Goal: Information Seeking & Learning: Compare options

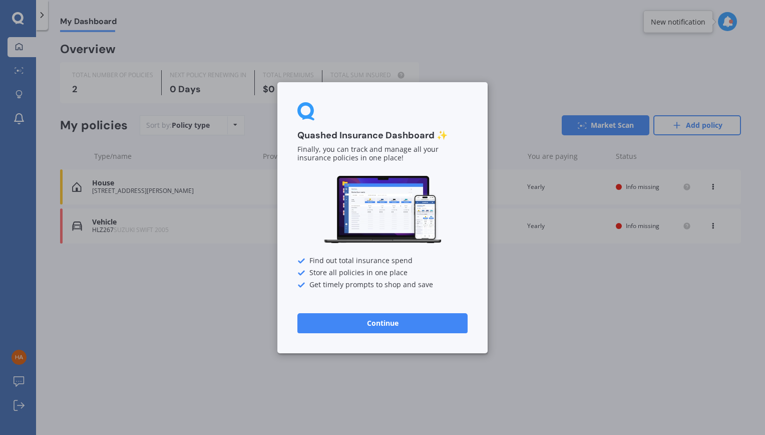
click at [377, 320] on button "Continue" at bounding box center [382, 322] width 170 height 20
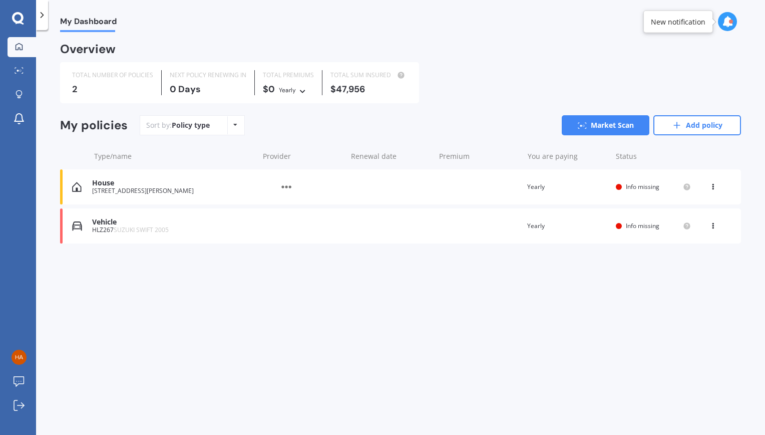
click at [219, 231] on div "HLZ267 SUZUKI SWIFT 2005" at bounding box center [172, 229] width 161 height 7
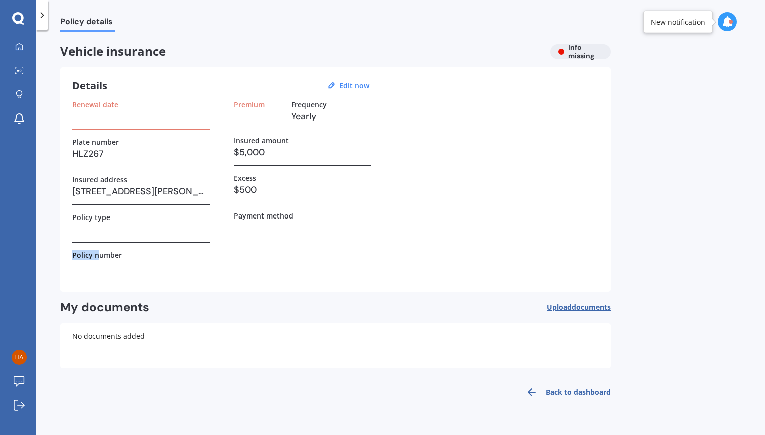
drag, startPoint x: 96, startPoint y: 254, endPoint x: 80, endPoint y: 231, distance: 28.1
click at [80, 231] on div "Renewal date Plate number HLZ267 Insured address [STREET_ADDRESS][PERSON_NAME] …" at bounding box center [141, 189] width 138 height 179
click at [80, 231] on h3 at bounding box center [141, 228] width 138 height 15
click at [358, 83] on u "Edit now" at bounding box center [354, 86] width 30 height 10
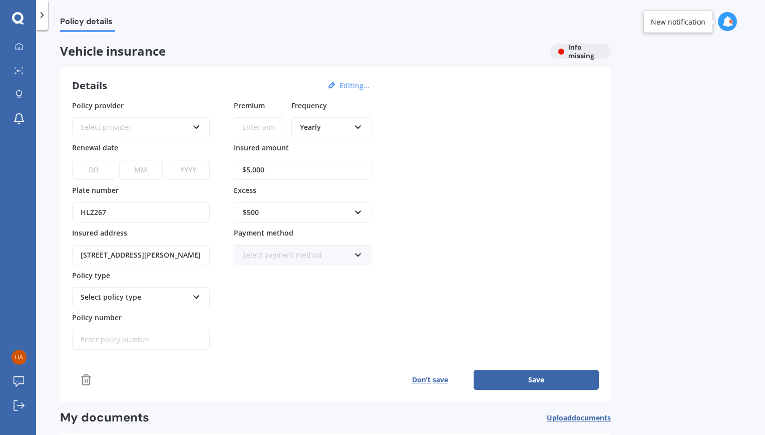
click at [121, 337] on input "Policy number" at bounding box center [141, 339] width 138 height 20
type input "MOTS00934169"
click at [513, 377] on button "Save" at bounding box center [536, 380] width 125 height 20
click at [197, 128] on icon at bounding box center [196, 125] width 9 height 7
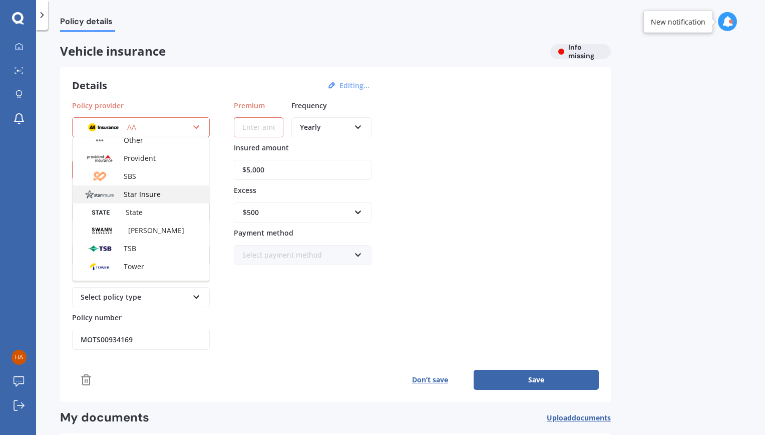
scroll to position [367, 0]
click at [155, 210] on div "State" at bounding box center [141, 212] width 136 height 18
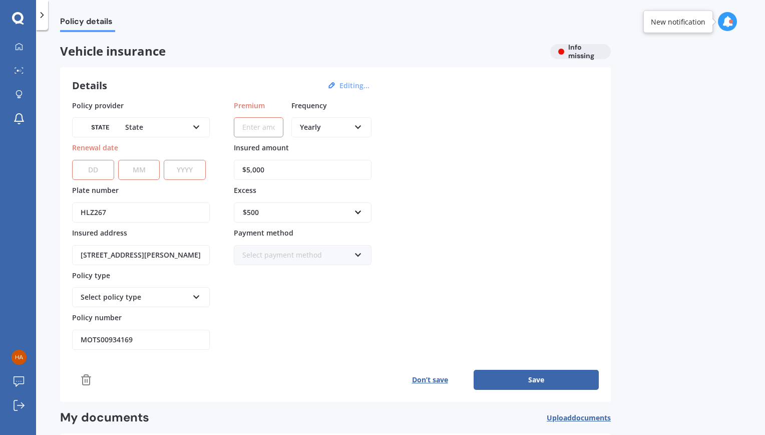
click at [95, 172] on select "DD 01 02 03 04 05 06 07 08 09 10 11 12 13 14 15 16 17 18 19 20 21 22 23 24 25 2…" at bounding box center [93, 170] width 42 height 20
select select "30"
click at [95, 162] on select "DD 01 02 03 04 05 06 07 08 09 10 11 12 13 14 15 16 17 18 19 20 21 22 23 24 25 2…" at bounding box center [93, 170] width 42 height 20
click at [144, 174] on select "MM 01 02 03 04 05 06 07 08 09 10 11 12" at bounding box center [139, 170] width 42 height 20
select select "05"
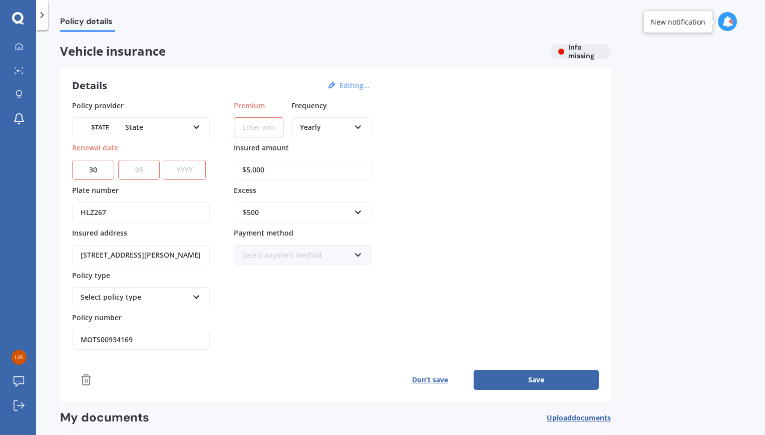
click at [118, 160] on select "MM 01 02 03 04 05 06 07 08 09 10 11 12" at bounding box center [139, 170] width 42 height 20
click at [178, 167] on select "YYYY 2027 2026 2025 2024 2023 2022 2021 2020 2019 2018 2017 2016 2015 2014 2013…" at bounding box center [185, 170] width 42 height 20
click at [166, 160] on select "YYYY 2027 2026 2025 2024 2023 2022 2021 2020 2019 2018 2017 2016 2015 2014 2013…" at bounding box center [185, 170] width 42 height 20
click at [192, 167] on select "YYYY 2027 2026 2025 2024 2023 2022 2021 2020 2019 2018 2017 2016 2015 2014 2013…" at bounding box center [188, 170] width 43 height 20
select select "2026"
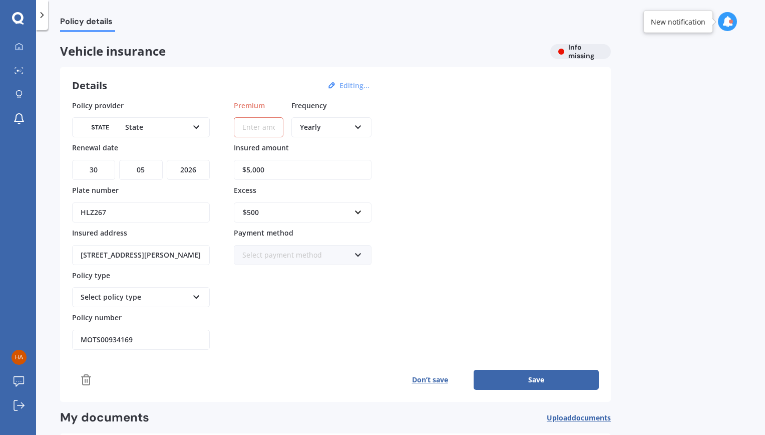
click at [167, 160] on select "YYYY 2027 2026 2025 2024 2023 2022 2021 2020 2019 2018 2017 2016 2015 2014 2013…" at bounding box center [188, 170] width 43 height 20
click at [194, 220] on input "HLZ267" at bounding box center [141, 212] width 138 height 20
click at [51, 264] on div "Policy details Vehicle insurance Info missing Details Editing... Policy provide…" at bounding box center [400, 234] width 729 height 405
click at [288, 255] on div "Select payment method" at bounding box center [296, 254] width 108 height 11
click at [298, 273] on span "Direct debit - bank account" at bounding box center [288, 274] width 91 height 10
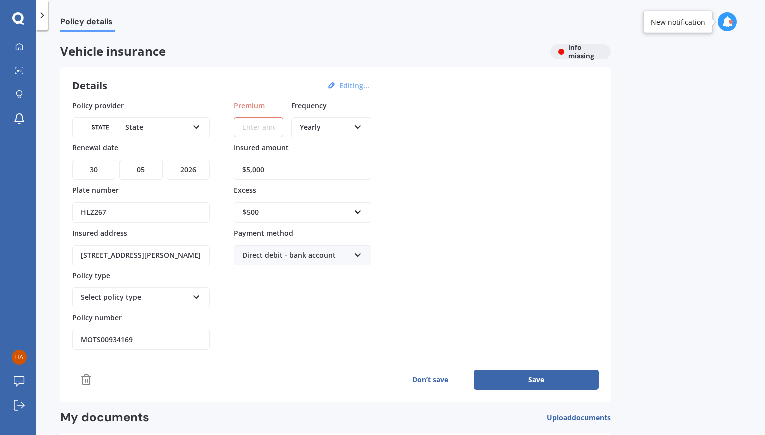
click at [331, 133] on div "Yearly Yearly Six-Monthly Quarterly Monthly Fortnightly Weekly" at bounding box center [331, 127] width 80 height 20
click at [336, 217] on div "Fortnightly" at bounding box center [331, 218] width 78 height 18
click at [256, 128] on input "Premium" at bounding box center [259, 127] width 50 height 20
type input "$24.15"
click at [300, 359] on div "Policy provider State AA AMI AMP ANZ ASB Aioi Nissay Dowa Ando Assurant Autosur…" at bounding box center [335, 245] width 527 height 290
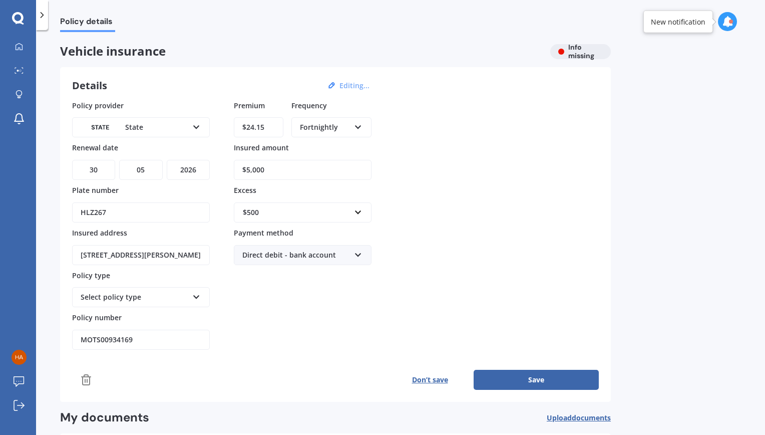
click at [510, 373] on button "Save" at bounding box center [536, 380] width 125 height 20
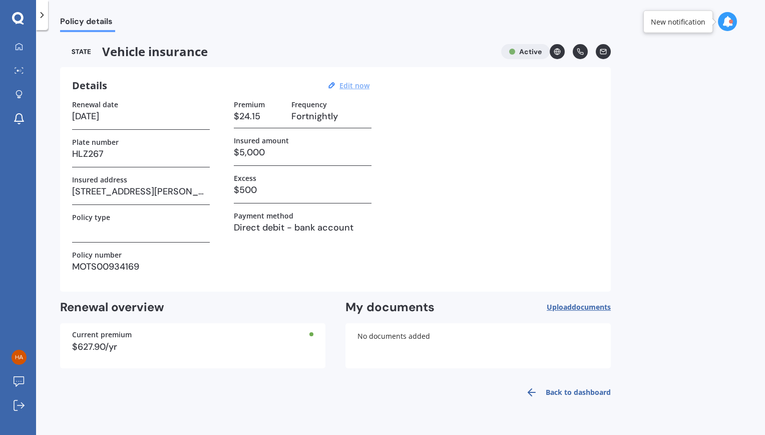
click at [558, 54] on icon at bounding box center [557, 52] width 3 height 6
click at [42, 16] on polyline at bounding box center [42, 15] width 3 height 5
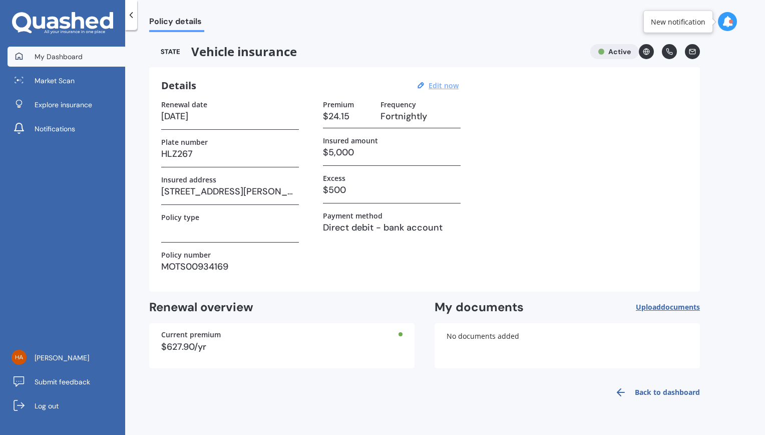
click at [71, 65] on link "My Dashboard" at bounding box center [67, 57] width 118 height 20
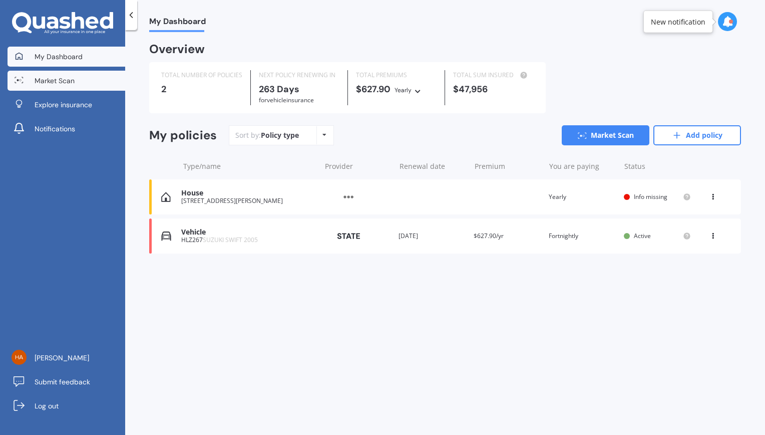
click at [71, 83] on span "Market Scan" at bounding box center [55, 81] width 40 height 10
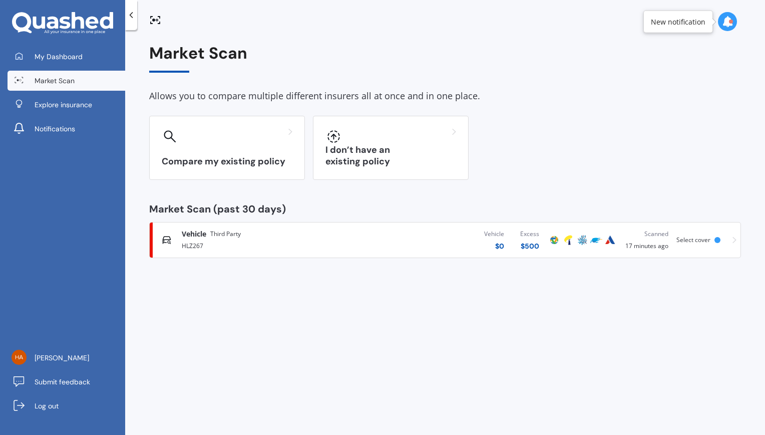
click at [370, 236] on div "Vehicle $ 0 Excess $ 500" at bounding box center [451, 240] width 193 height 30
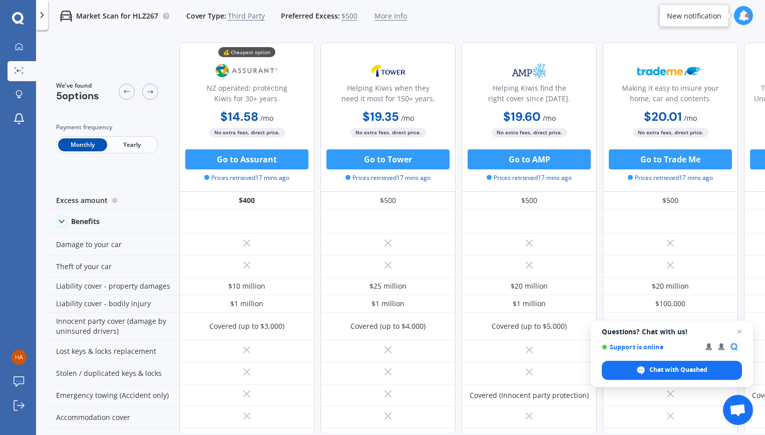
click at [44, 13] on icon at bounding box center [42, 15] width 10 height 10
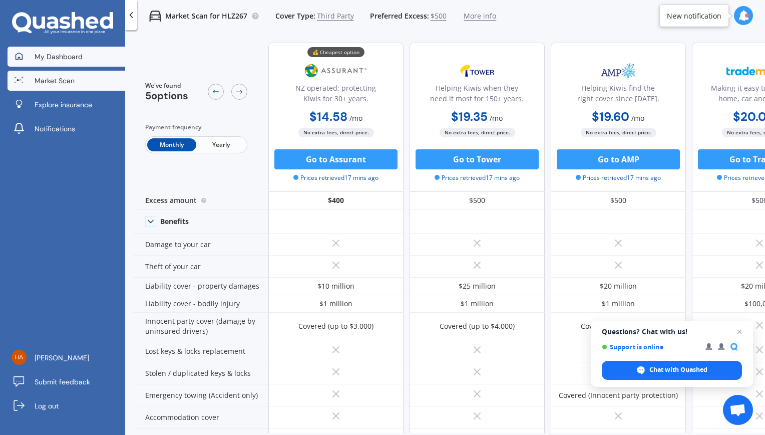
click at [64, 55] on span "My Dashboard" at bounding box center [59, 57] width 48 height 10
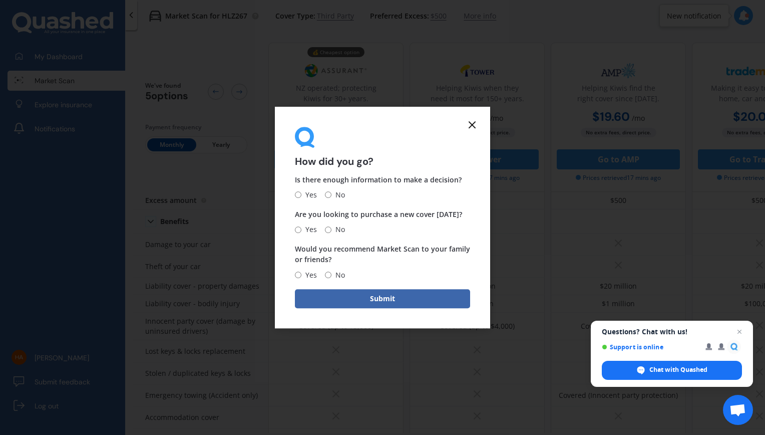
click at [471, 123] on line at bounding box center [472, 125] width 6 height 6
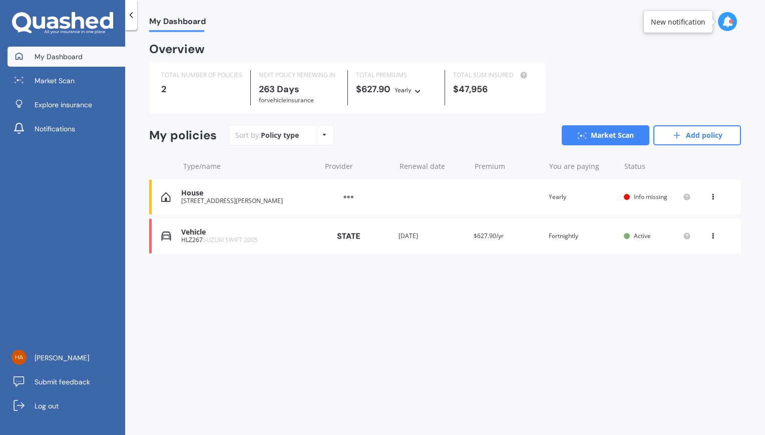
click at [286, 209] on div "House [STREET_ADDRESS] Provider Renewal date Premium You are paying Yearly Stat…" at bounding box center [445, 196] width 592 height 35
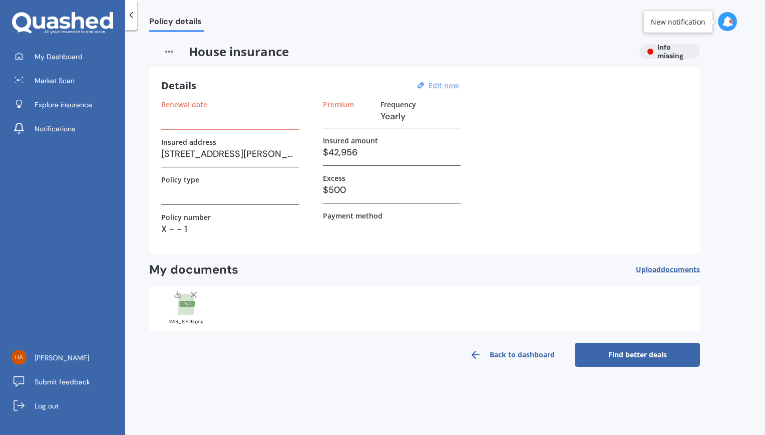
click at [445, 85] on u "Edit now" at bounding box center [444, 86] width 30 height 10
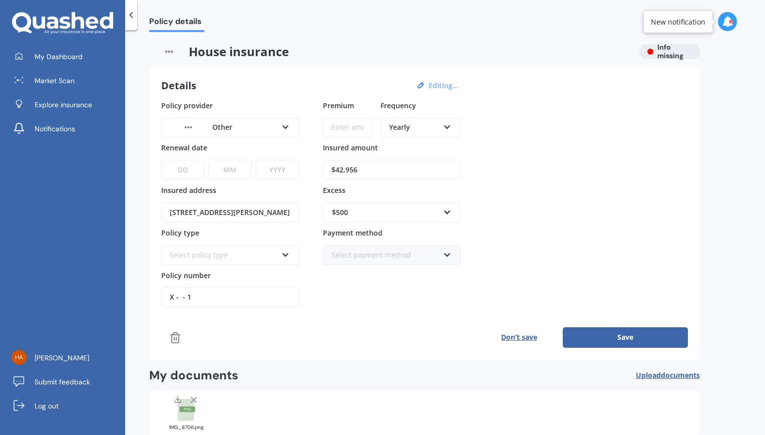
click at [284, 125] on icon at bounding box center [285, 125] width 9 height 7
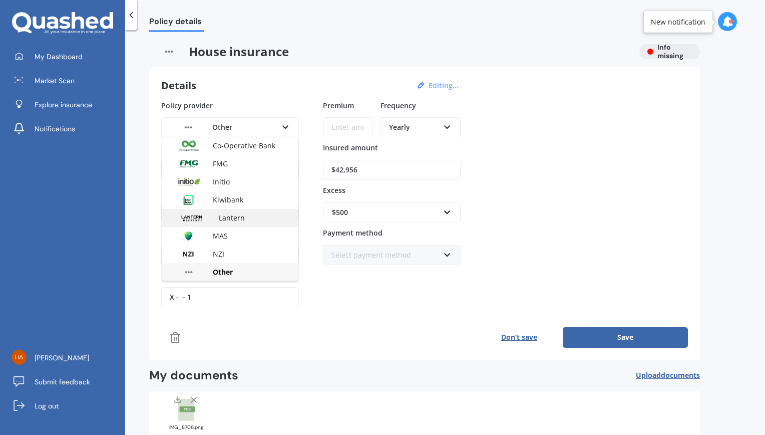
scroll to position [271, 0]
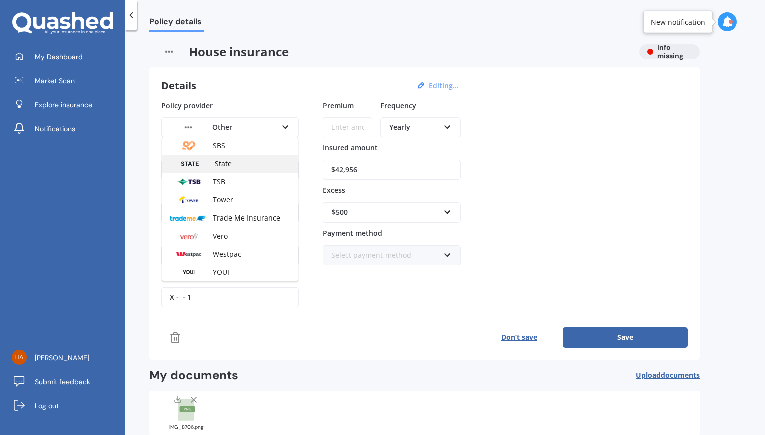
click at [229, 168] on div "State" at bounding box center [230, 164] width 136 height 18
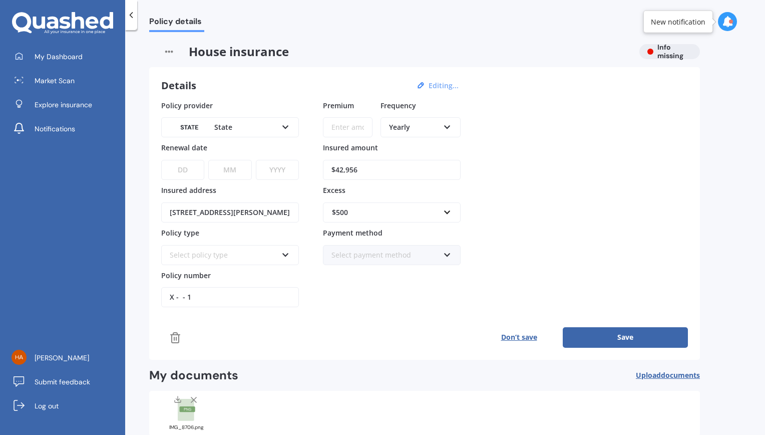
click at [189, 170] on select "DD 01 02 03 04 05 06 07 08 09 10 11 12 13 14 15 16 17 18 19 20 21 22 23 24 25 2…" at bounding box center [182, 170] width 43 height 20
select select "15"
click at [226, 169] on select "MM 01 02 03 04 05 06 07 08 09 10 11 12" at bounding box center [229, 170] width 43 height 20
select select "09"
click at [208, 160] on select "MM 01 02 03 04 05 06 07 08 09 10 11 12" at bounding box center [229, 170] width 43 height 20
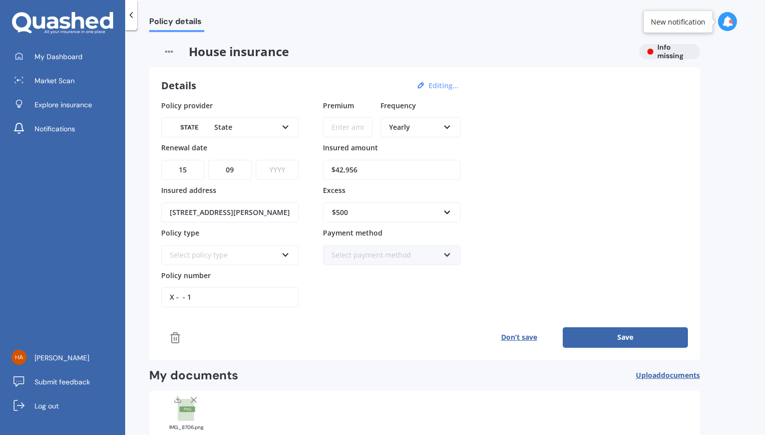
click at [281, 170] on select "YYYY 2027 2026 2025 2024 2023 2022 2021 2020 2019 2018 2017 2016 2015 2014 2013…" at bounding box center [277, 170] width 43 height 20
select select "2025"
click at [256, 160] on select "YYYY 2027 2026 2025 2024 2023 2022 2021 2020 2019 2018 2017 2016 2015 2014 2013…" at bounding box center [277, 170] width 43 height 20
click at [282, 252] on icon at bounding box center [285, 252] width 9 height 7
click at [266, 287] on div "Home Comprehensive" at bounding box center [230, 292] width 136 height 18
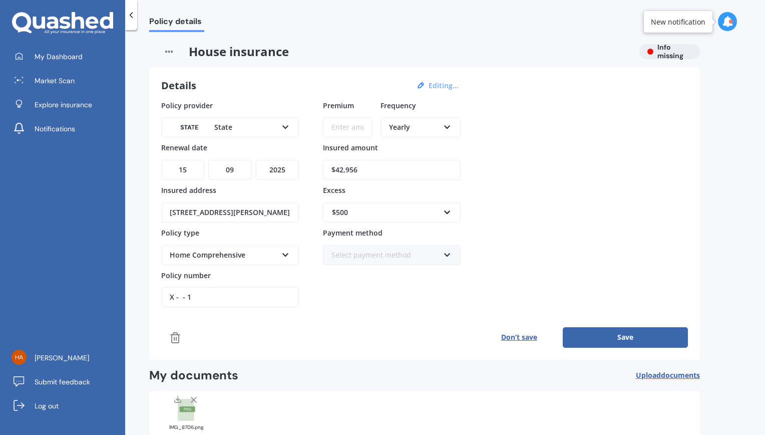
click at [385, 258] on div "Select payment method Direct debit - bank account Direct debit - credit/debit c…" at bounding box center [392, 255] width 138 height 20
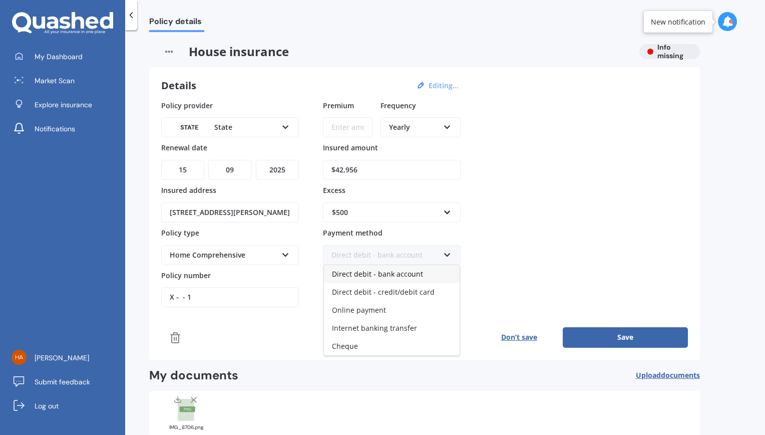
click at [387, 269] on span "Direct debit - bank account" at bounding box center [377, 274] width 91 height 10
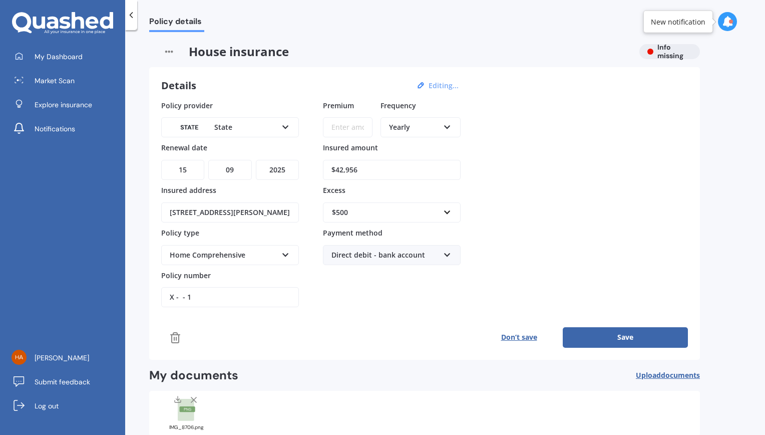
click at [214, 294] on input "X - - 1" at bounding box center [230, 297] width 138 height 20
paste input "HOMS00287185"
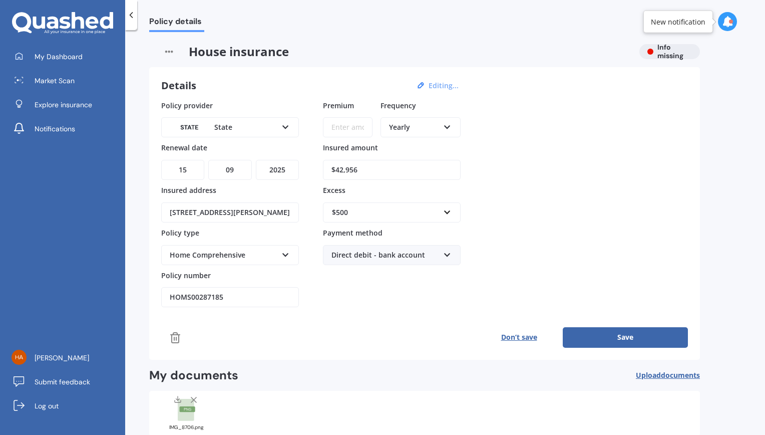
type input "HOMS00287185"
click at [445, 293] on div "Premium Frequency Yearly Yearly Six-Monthly Quarterly Monthly Fortnightly Weekl…" at bounding box center [392, 203] width 138 height 207
click at [347, 133] on input "Premium" at bounding box center [348, 127] width 50 height 20
type input "$24.15"
click at [424, 132] on div "Yearly" at bounding box center [414, 127] width 50 height 11
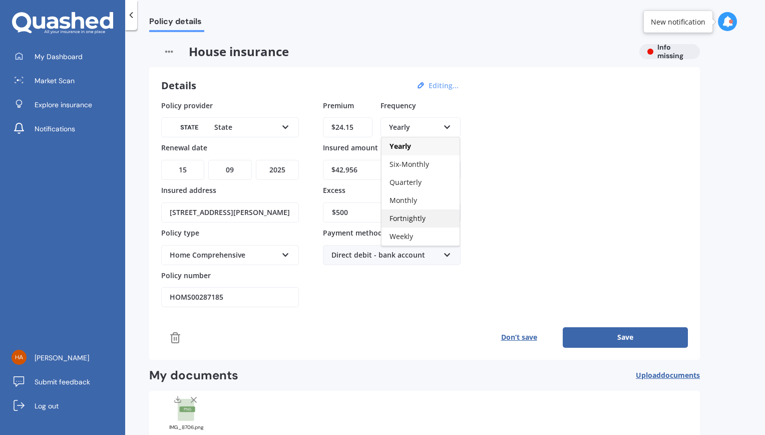
click at [412, 217] on span "Fortnightly" at bounding box center [408, 218] width 36 height 10
click at [587, 165] on div "Policy provider State AA AMI AMP ANZ ASB Ando BNZ Co-Operative Bank FMG Initio …" at bounding box center [424, 203] width 527 height 207
click at [640, 330] on button "Save" at bounding box center [625, 337] width 125 height 20
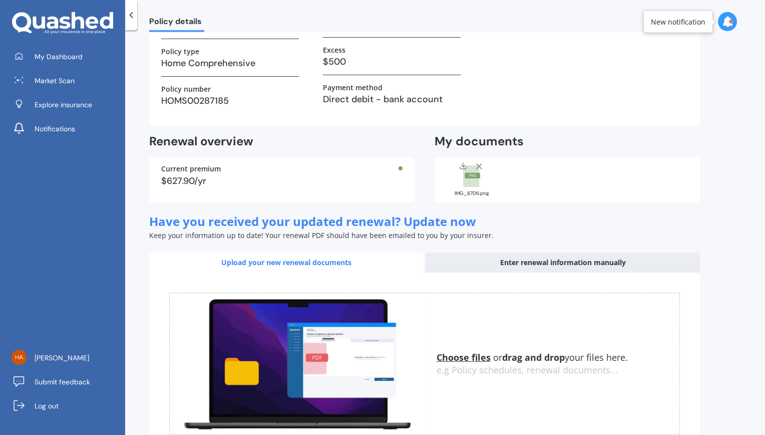
scroll to position [0, 0]
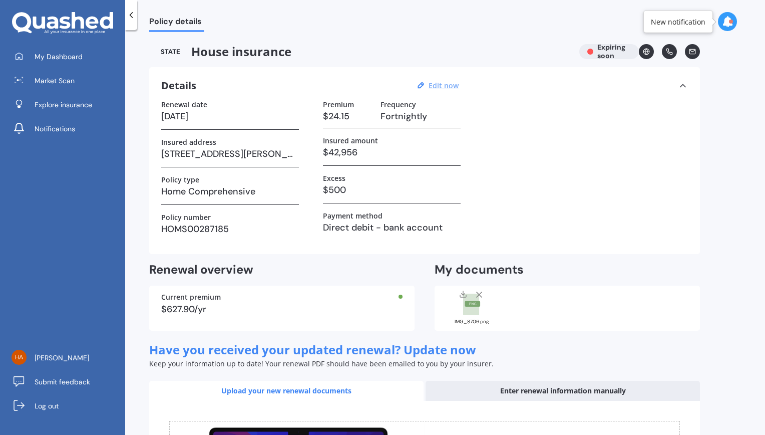
click at [133, 15] on icon at bounding box center [131, 15] width 10 height 10
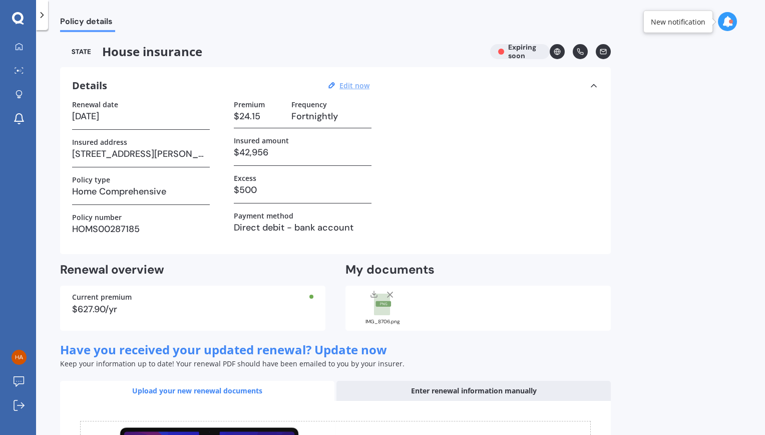
click at [36, 18] on div at bounding box center [42, 15] width 12 height 30
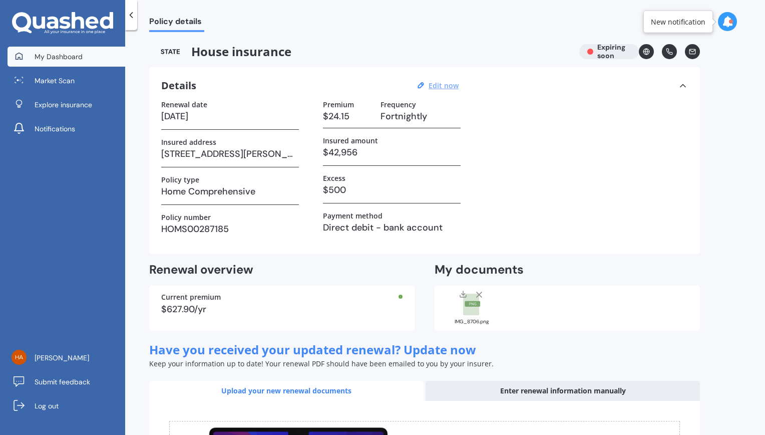
click at [36, 54] on span "My Dashboard" at bounding box center [59, 57] width 48 height 10
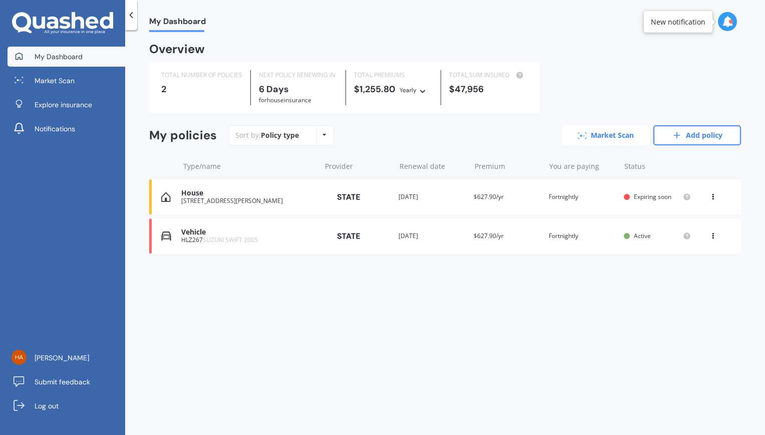
click at [614, 131] on link "Market Scan" at bounding box center [606, 135] width 88 height 20
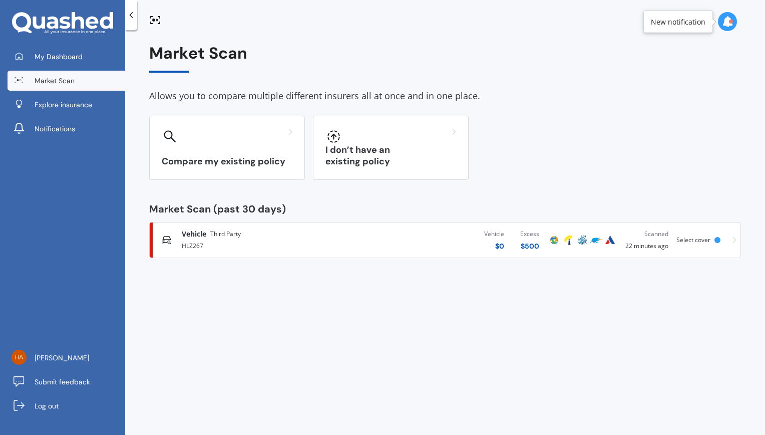
click at [131, 19] on icon at bounding box center [131, 15] width 10 height 10
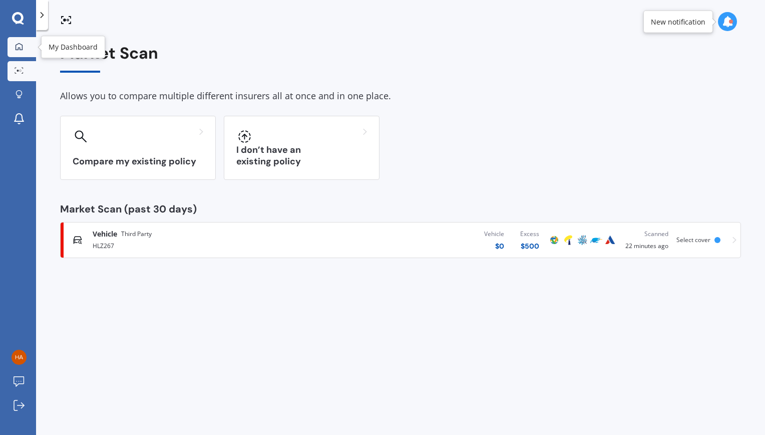
click at [21, 51] on div at bounding box center [19, 47] width 15 height 9
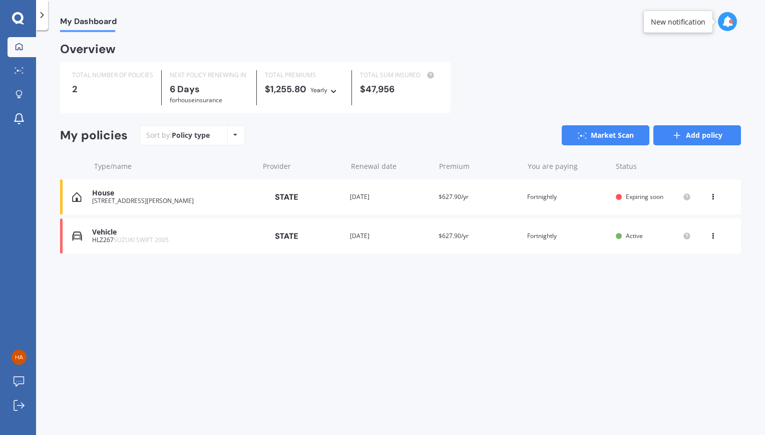
click at [674, 135] on icon at bounding box center [677, 135] width 10 height 10
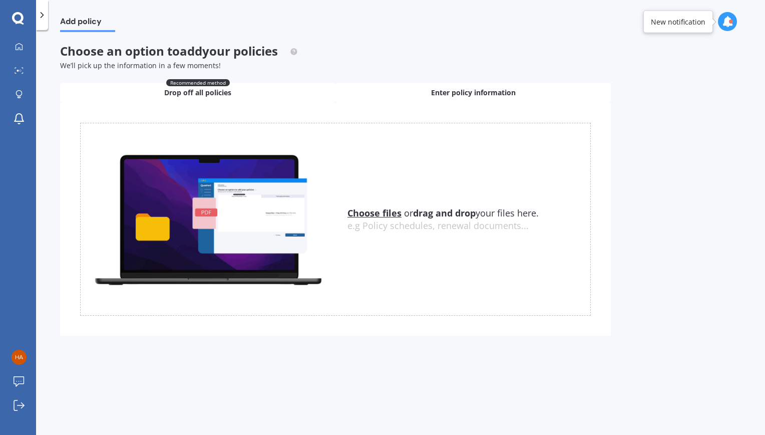
click at [453, 86] on div "Enter policy information" at bounding box center [472, 93] width 275 height 20
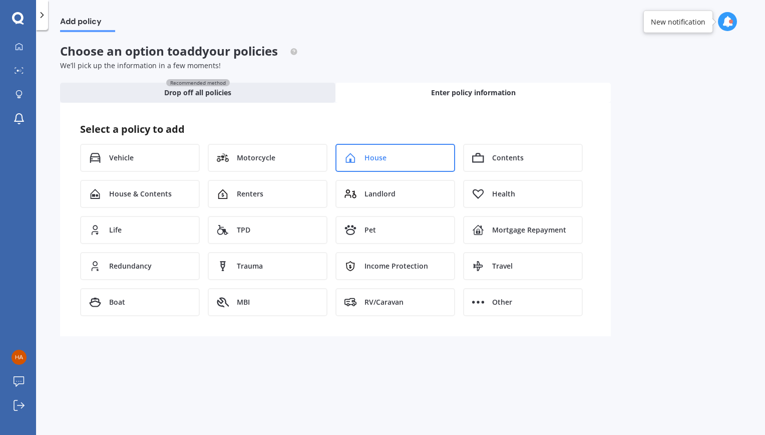
click at [382, 153] on span "House" at bounding box center [376, 158] width 22 height 10
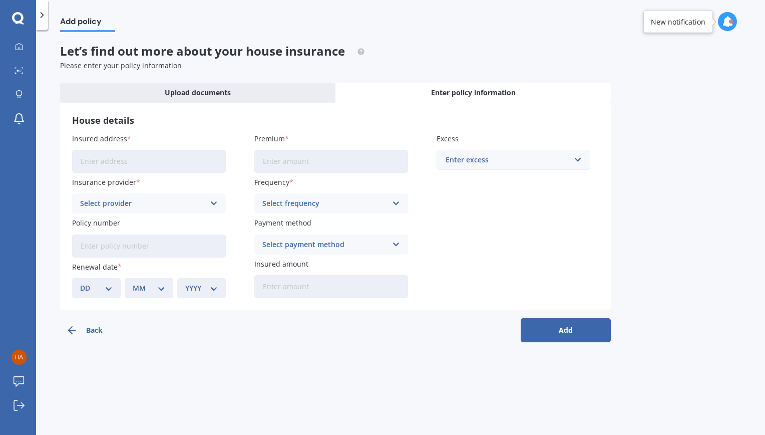
click at [136, 159] on input "Insured address" at bounding box center [149, 161] width 154 height 23
type input "[STREET_ADDRESS][PERSON_NAME]"
click at [204, 203] on div "Select provider" at bounding box center [142, 203] width 125 height 11
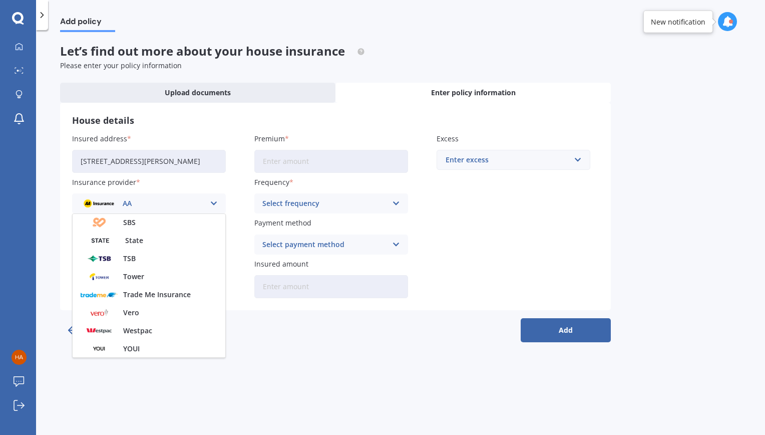
scroll to position [270, 0]
click at [177, 247] on div "State" at bounding box center [149, 241] width 153 height 18
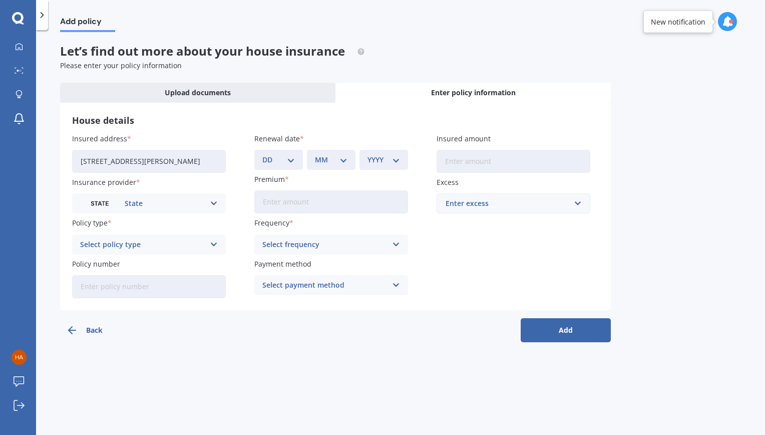
click at [177, 247] on div "Select policy type" at bounding box center [142, 244] width 125 height 11
click at [168, 279] on div "Home Comprehensive" at bounding box center [149, 282] width 153 height 18
click at [293, 159] on select "DD 01 02 03 04 05 06 07 08 09 10 11 12 13 14 15 16 17 18 19 20 21 22 23 24 25 2…" at bounding box center [278, 159] width 33 height 11
select select "15"
click at [262, 154] on select "DD 01 02 03 04 05 06 07 08 09 10 11 12 13 14 15 16 17 18 19 20 21 22 23 24 25 2…" at bounding box center [278, 159] width 33 height 11
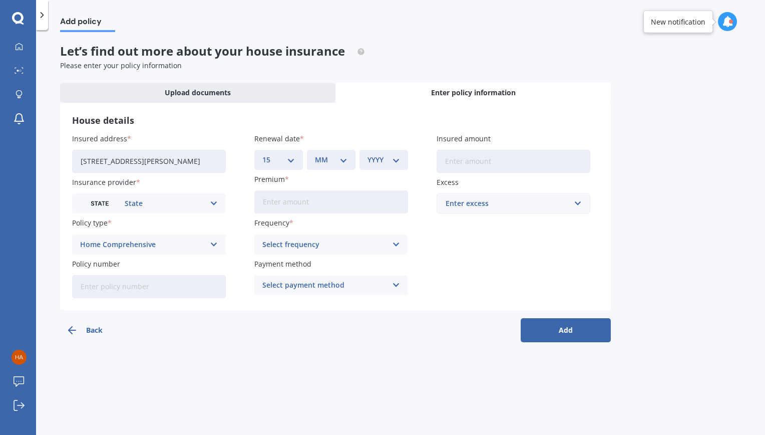
click at [326, 155] on select "MM 01 02 03 04 05 06 07 08 09 10 11 12" at bounding box center [331, 159] width 33 height 11
select select "09"
click at [315, 154] on select "MM 01 02 03 04 05 06 07 08 09 10 11 12" at bounding box center [331, 159] width 33 height 11
click at [384, 159] on select "YYYY 2027 2026 2025 2024 2023 2022 2021 2020 2019 2018 2017 2016 2015 2014 2013…" at bounding box center [384, 159] width 33 height 11
select select "2025"
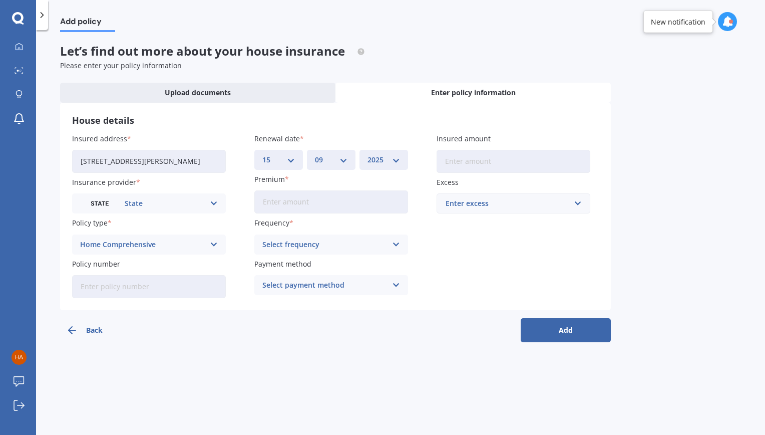
click at [368, 154] on select "YYYY 2027 2026 2025 2024 2023 2022 2021 2020 2019 2018 2017 2016 2015 2014 2013…" at bounding box center [384, 159] width 33 height 11
click at [476, 166] on input "Insured amount" at bounding box center [514, 161] width 154 height 23
paste input "$664,333"
type input "$664,333"
click at [549, 89] on div "Enter policy information" at bounding box center [472, 93] width 275 height 20
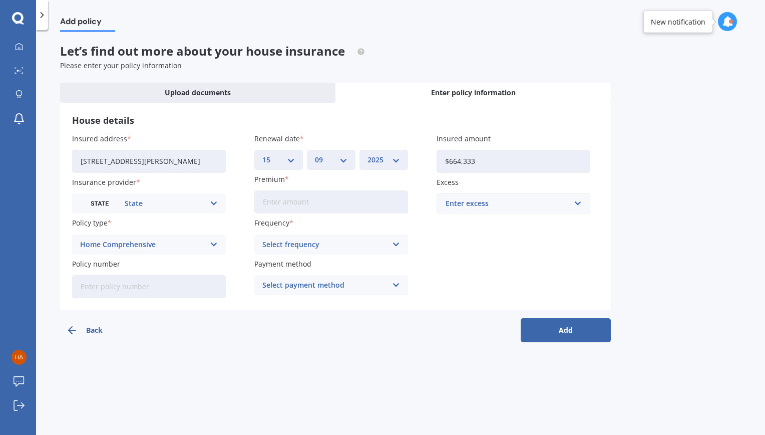
click at [472, 213] on div "Insured address [STREET_ADDRESS][PERSON_NAME] Insurance provider State AA AMI A…" at bounding box center [335, 215] width 527 height 165
click at [475, 203] on div "Enter excess" at bounding box center [508, 203] width 124 height 11
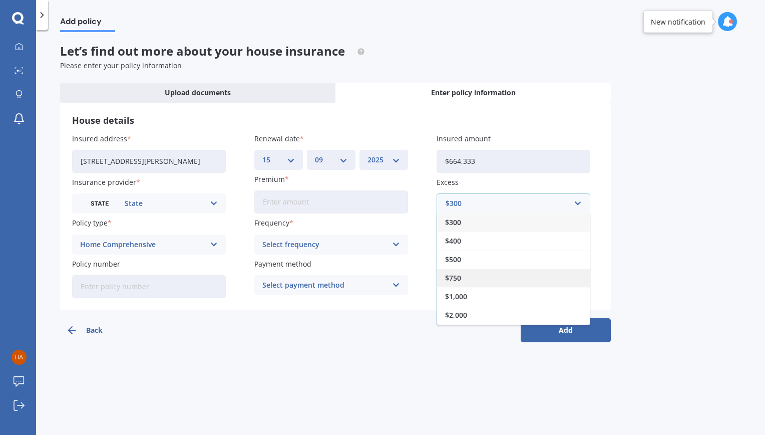
click at [473, 274] on div "$750" at bounding box center [513, 277] width 153 height 19
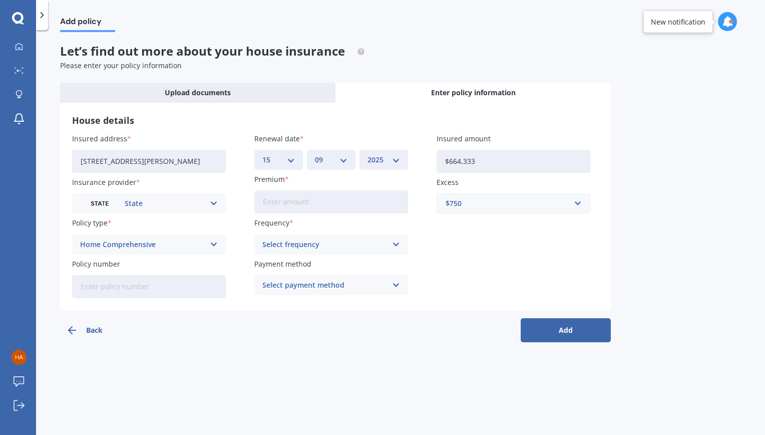
click at [164, 278] on input "Policy number" at bounding box center [149, 286] width 154 height 23
paste input "HOMS00287234"
type input "HOMS00287234"
click at [315, 197] on input "Premium" at bounding box center [331, 201] width 154 height 23
type input "$72.47"
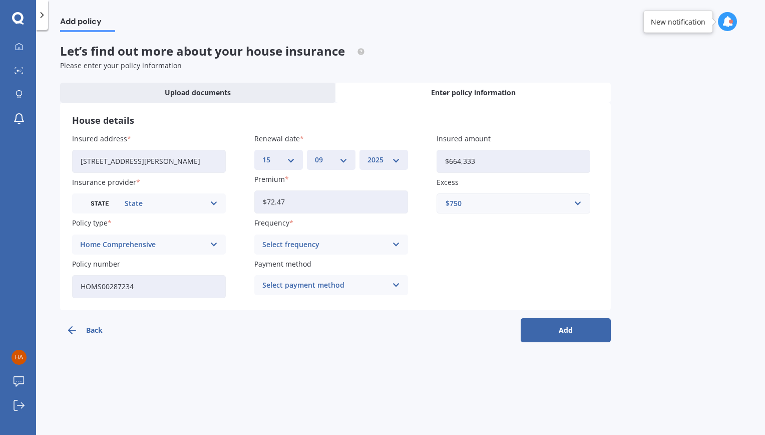
click at [321, 248] on div "Select frequency" at bounding box center [324, 244] width 125 height 11
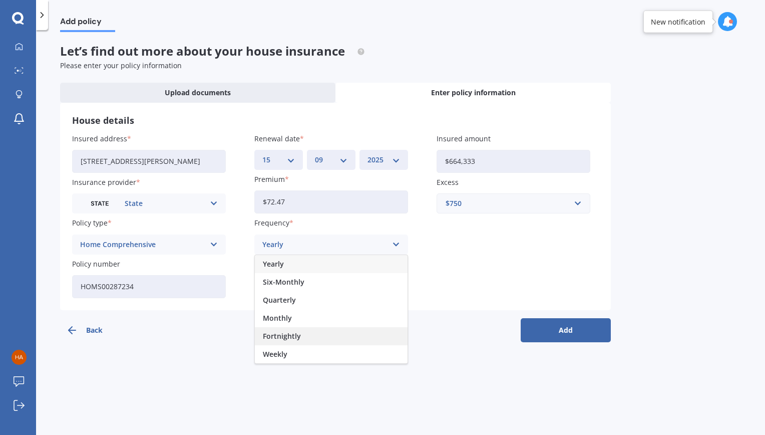
click at [285, 334] on span "Fortnightly" at bounding box center [282, 335] width 38 height 7
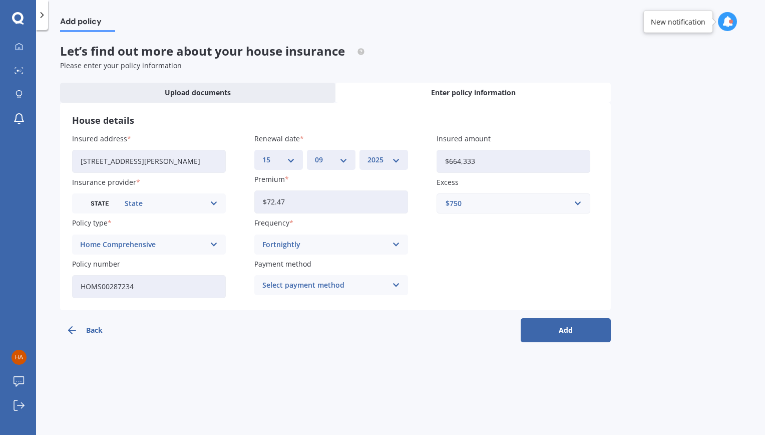
click at [297, 281] on div "Select payment method" at bounding box center [324, 284] width 125 height 11
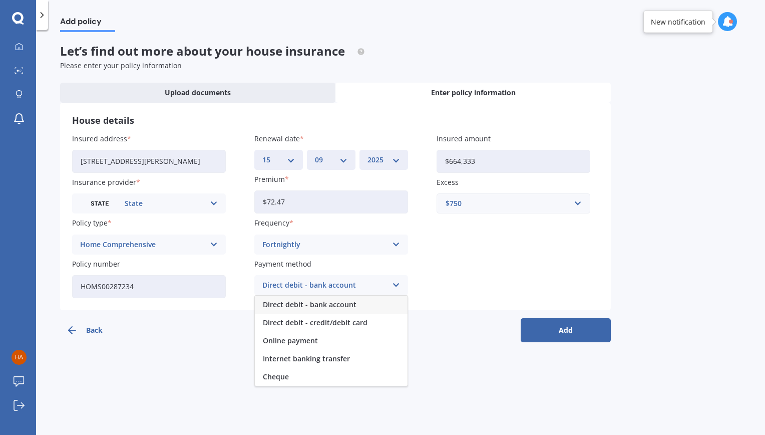
click at [299, 304] on span "Direct debit - bank account" at bounding box center [310, 304] width 94 height 7
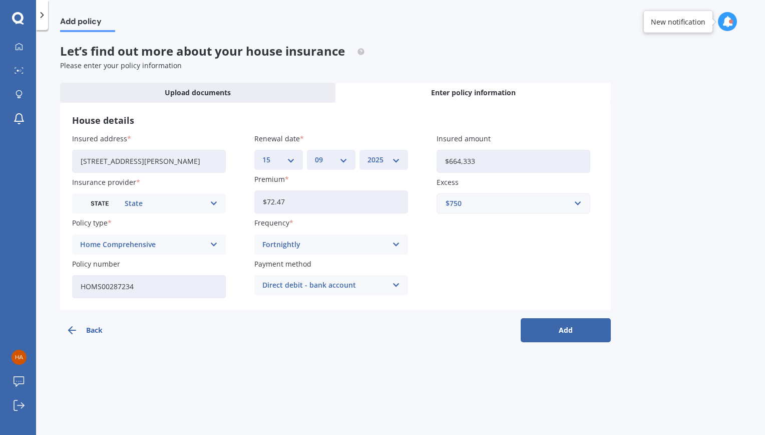
click at [579, 334] on button "Add" at bounding box center [566, 330] width 90 height 24
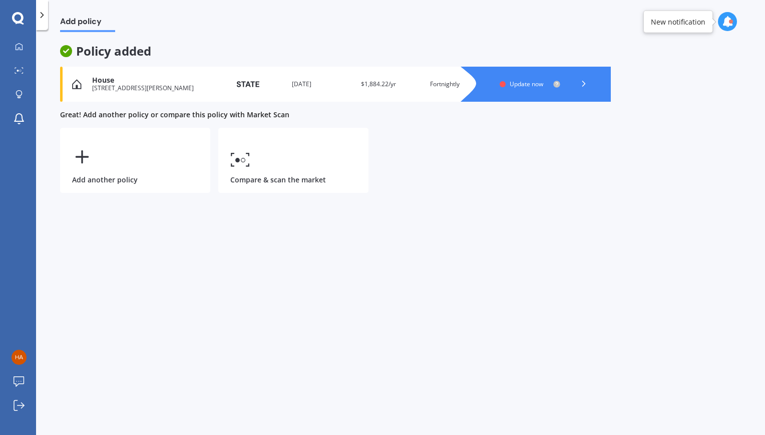
click at [539, 81] on span "Update now" at bounding box center [527, 84] width 34 height 9
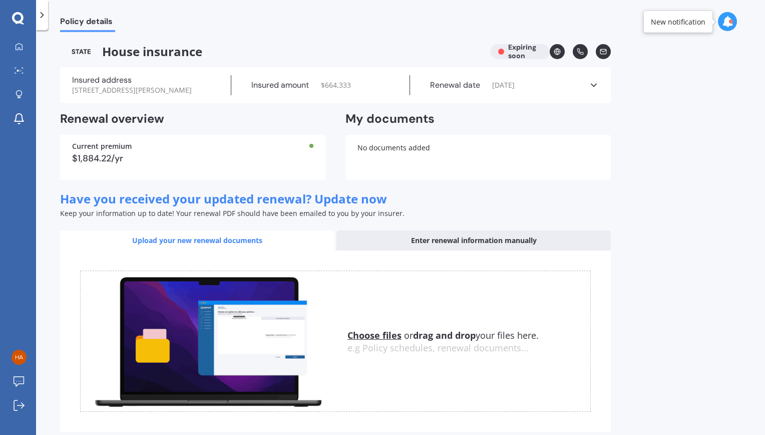
click at [42, 16] on polyline at bounding box center [42, 15] width 3 height 5
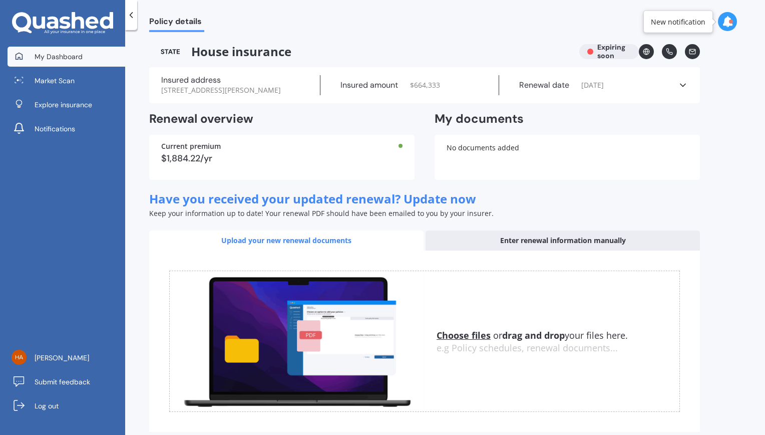
click at [69, 59] on span "My Dashboard" at bounding box center [59, 57] width 48 height 10
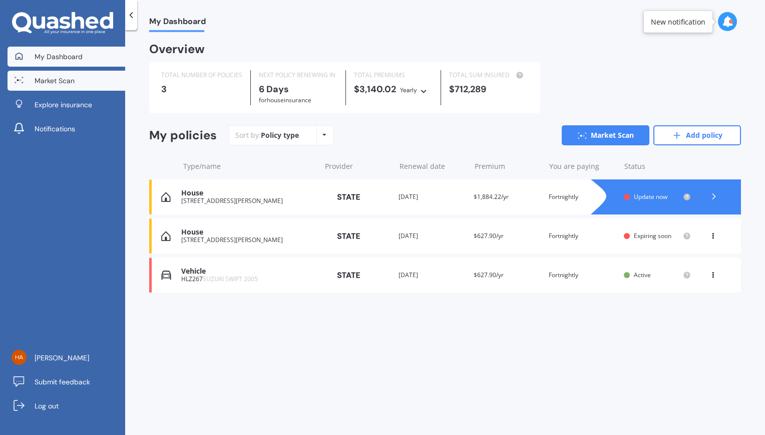
click at [79, 86] on link "Market Scan" at bounding box center [67, 81] width 118 height 20
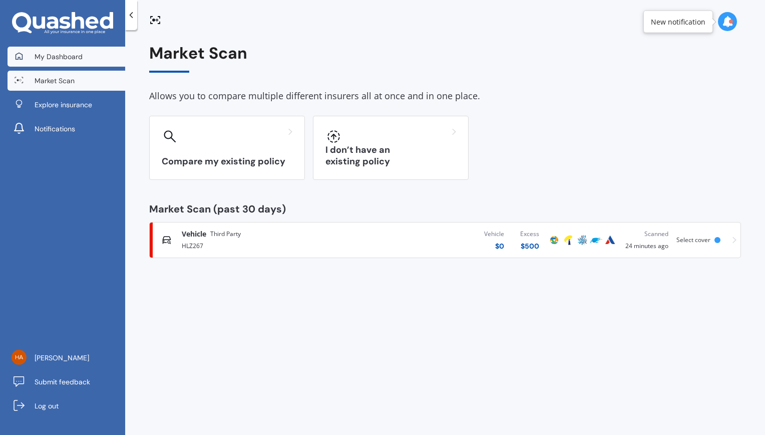
click at [62, 63] on link "My Dashboard" at bounding box center [67, 57] width 118 height 20
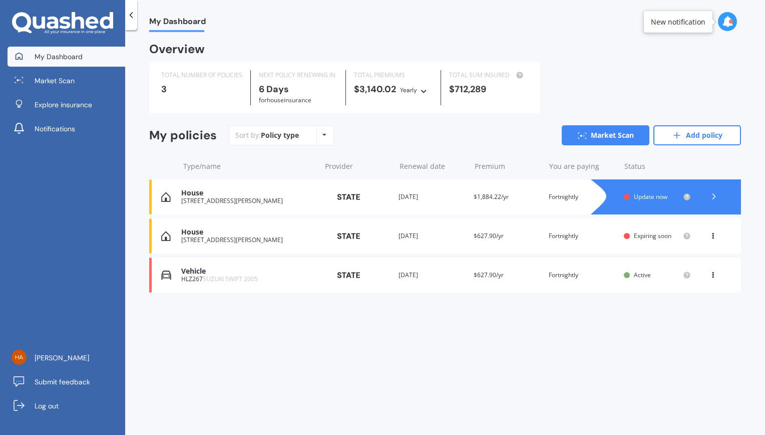
click at [245, 238] on div "[STREET_ADDRESS][PERSON_NAME]" at bounding box center [248, 239] width 134 height 7
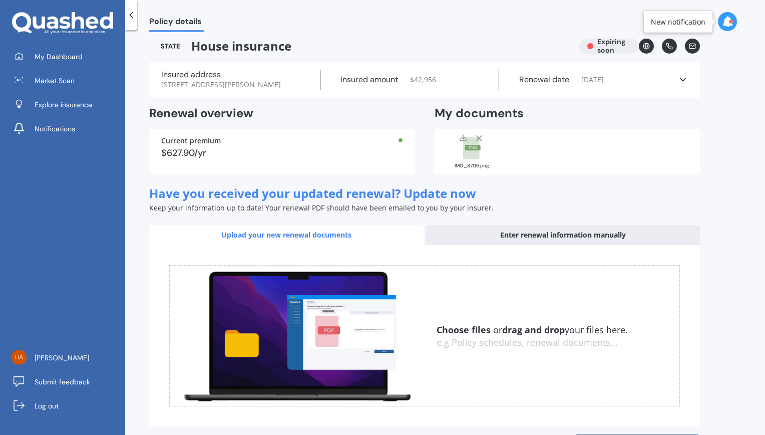
scroll to position [57, 0]
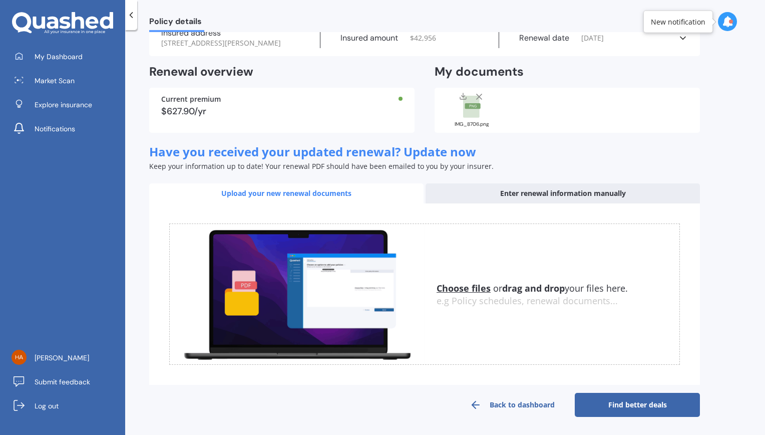
click at [663, 404] on link "Find better deals" at bounding box center [637, 405] width 125 height 24
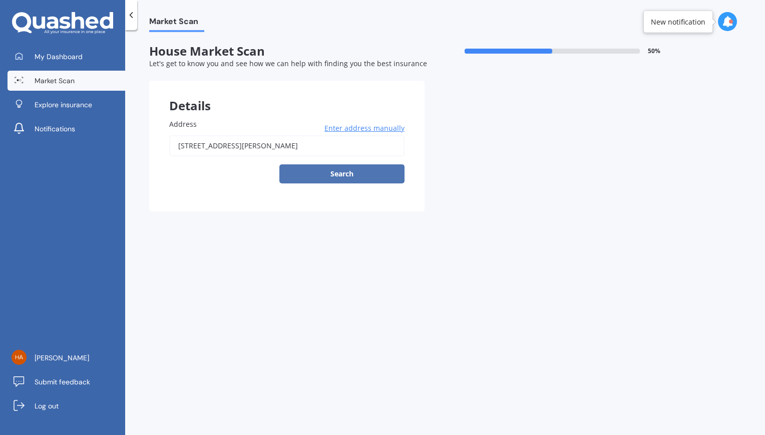
click at [331, 168] on button "Search" at bounding box center [341, 173] width 125 height 19
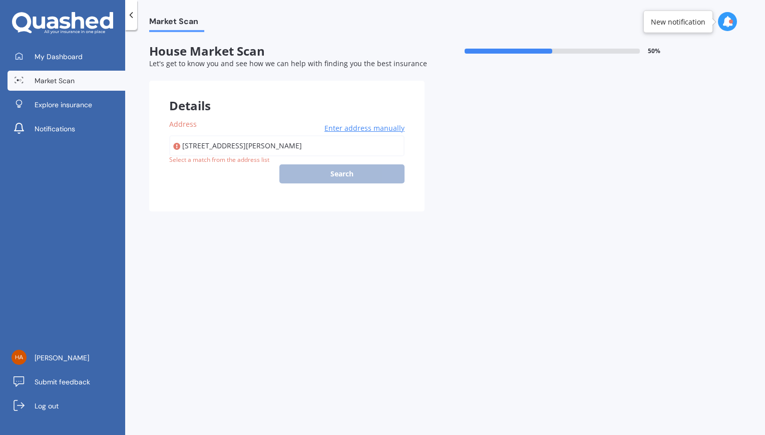
type input "[STREET_ADDRESS][PERSON_NAME]"
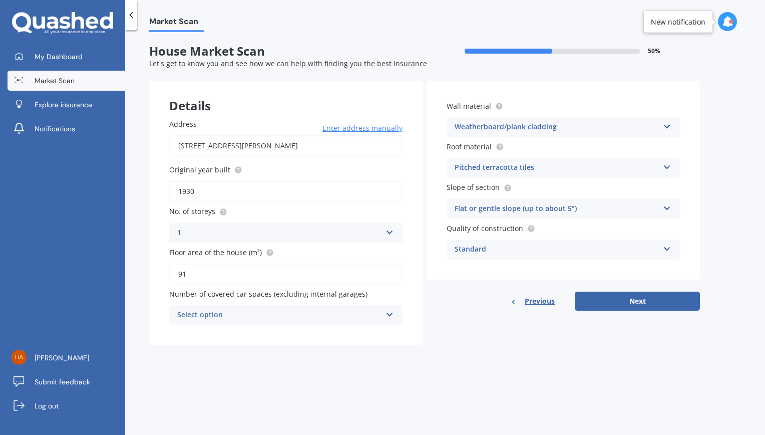
click at [496, 168] on div "Pitched terracotta tiles" at bounding box center [557, 168] width 204 height 12
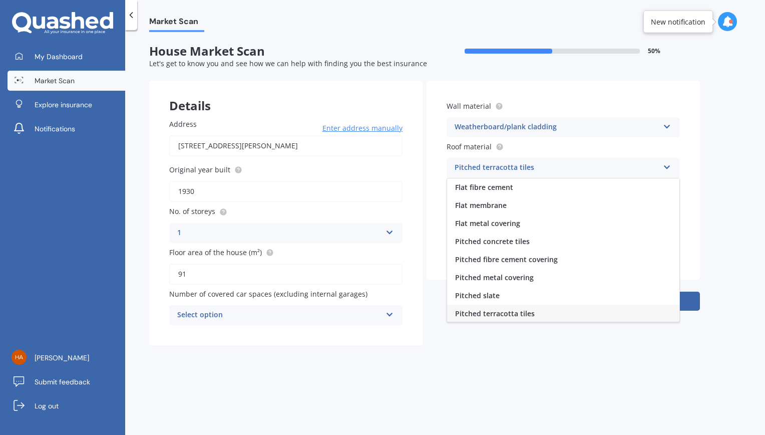
scroll to position [1, 0]
click at [485, 274] on span "Pitched metal covering" at bounding box center [494, 277] width 79 height 10
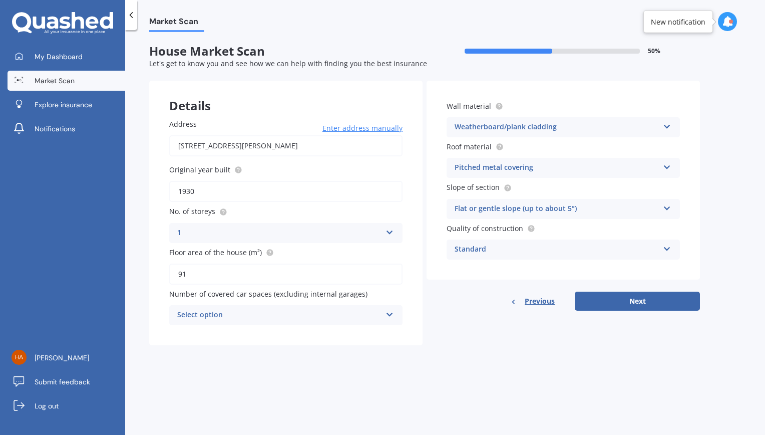
click at [498, 211] on div "Flat or gentle slope (up to about 5°)" at bounding box center [557, 209] width 204 height 12
click at [502, 230] on span "Flat or gentle slope (up to about 5°)" at bounding box center [516, 228] width 122 height 10
click at [503, 247] on div "Standard" at bounding box center [557, 249] width 204 height 12
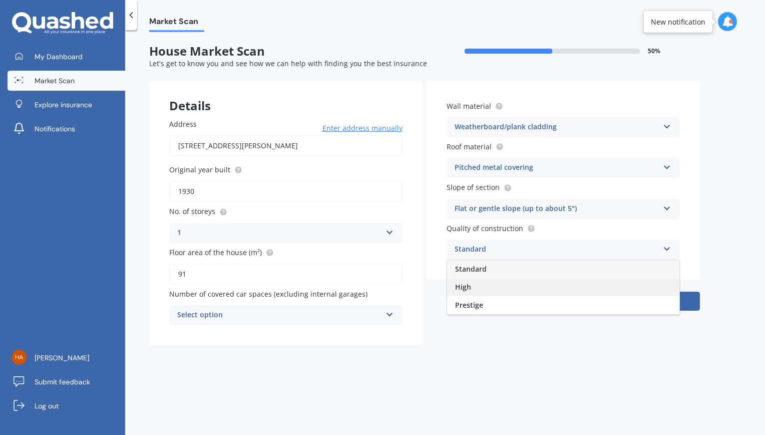
click at [491, 280] on div "High" at bounding box center [563, 287] width 232 height 18
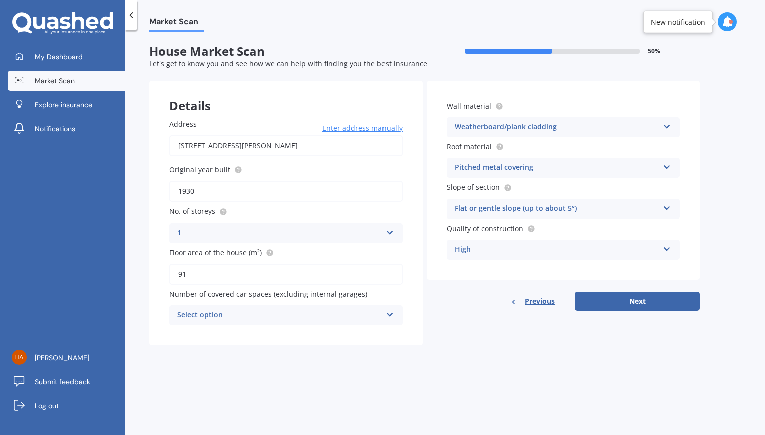
click at [492, 255] on div "High" at bounding box center [557, 249] width 204 height 12
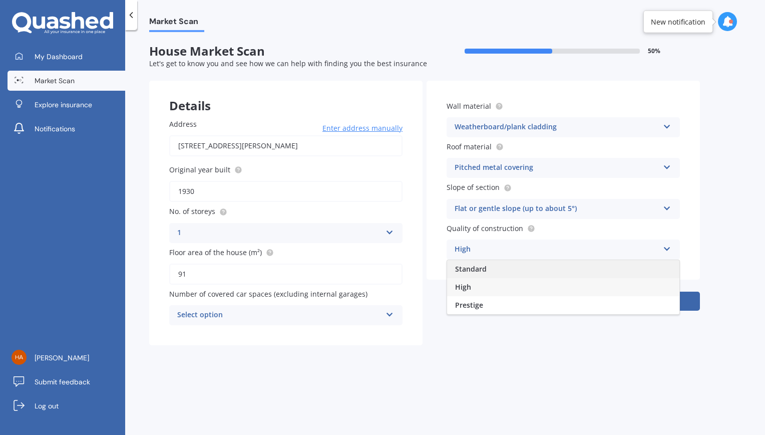
click at [479, 267] on span "Standard" at bounding box center [471, 269] width 32 height 10
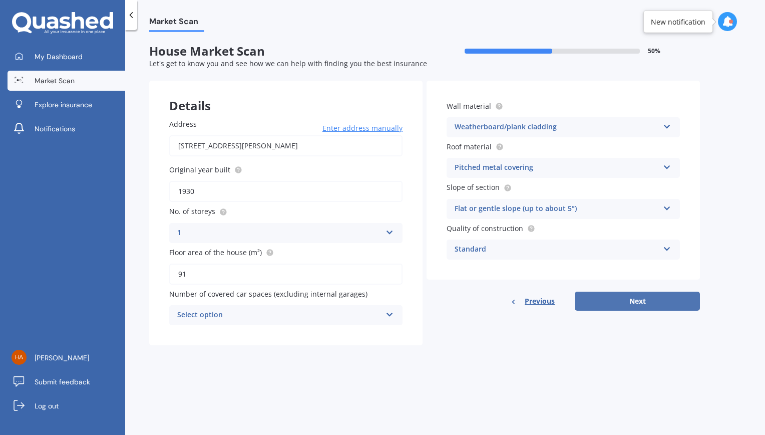
click at [616, 297] on button "Next" at bounding box center [637, 300] width 125 height 19
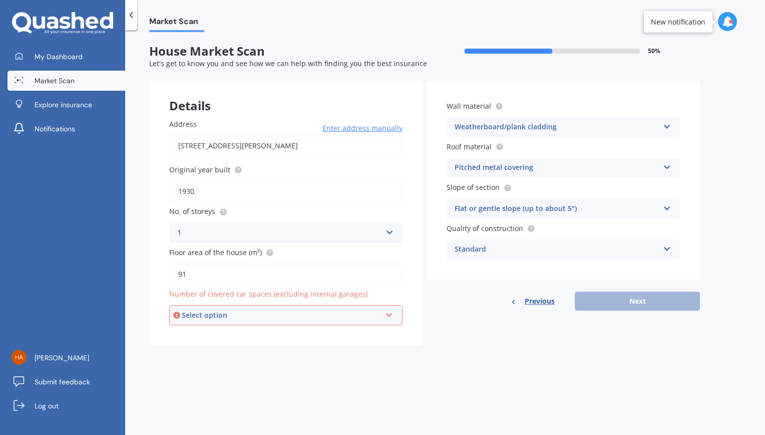
click at [246, 319] on div "Select option" at bounding box center [281, 314] width 199 height 11
click at [205, 351] on div "1" at bounding box center [285, 352] width 231 height 18
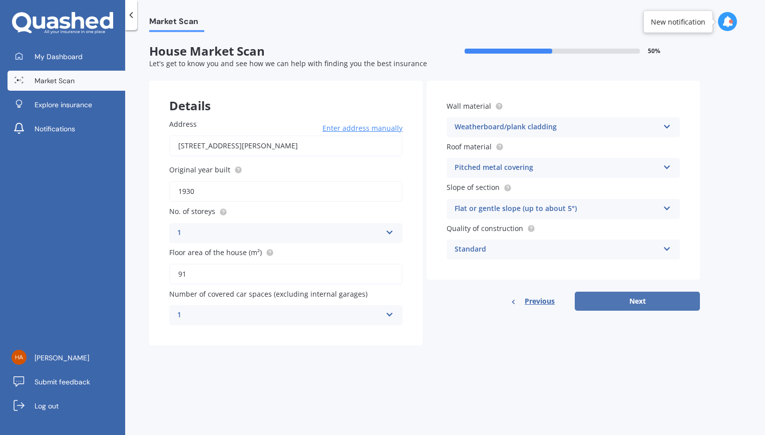
click at [622, 307] on button "Next" at bounding box center [637, 300] width 125 height 19
select select "27"
select select "07"
select select "1989"
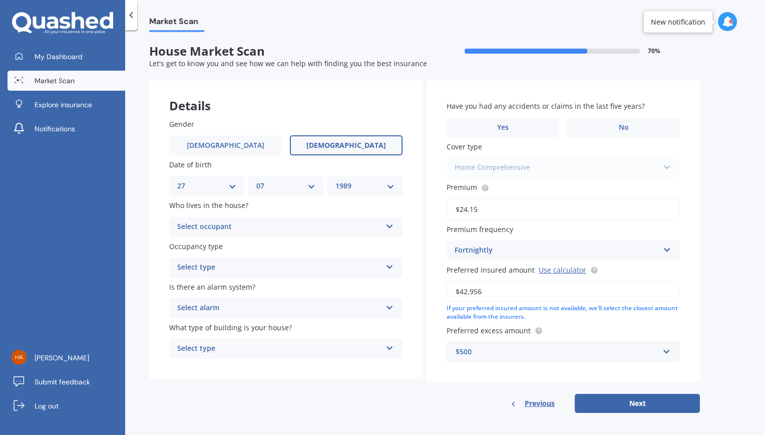
click at [238, 229] on div "Select occupant" at bounding box center [279, 227] width 204 height 12
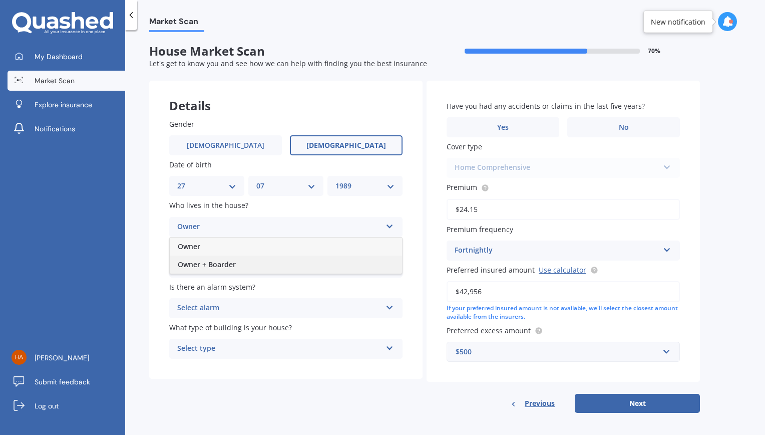
click at [237, 260] on div "Owner + Boarder" at bounding box center [286, 264] width 232 height 18
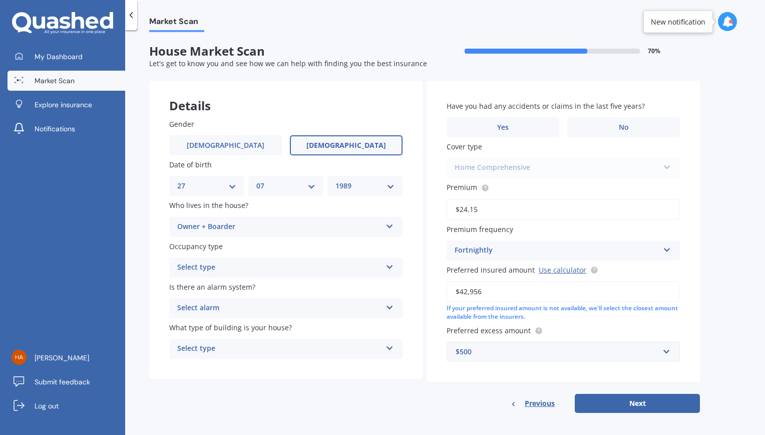
click at [237, 264] on div "Select type" at bounding box center [279, 267] width 204 height 12
click at [231, 291] on div "Permanent" at bounding box center [286, 287] width 232 height 18
click at [231, 291] on span "Is there an alarm system?" at bounding box center [212, 287] width 86 height 10
click at [230, 300] on div "Select alarm Yes, monitored Yes, not monitored No" at bounding box center [285, 308] width 233 height 20
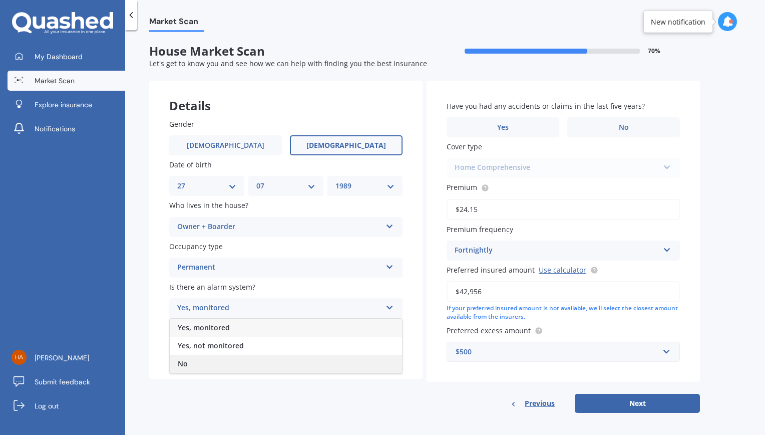
click at [213, 364] on div "No" at bounding box center [286, 364] width 232 height 18
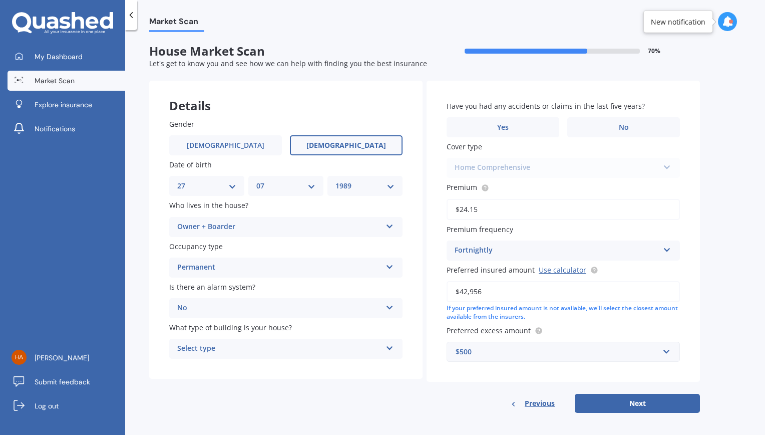
click at [223, 355] on div "Select type" at bounding box center [279, 349] width 204 height 12
click at [221, 368] on span "Freestanding" at bounding box center [200, 368] width 45 height 10
click at [613, 132] on label "No" at bounding box center [623, 127] width 113 height 20
click at [0, 0] on input "No" at bounding box center [0, 0] width 0 height 0
click at [565, 171] on div "Home Comprehensive Home Essentials Home Comprehensive" at bounding box center [563, 168] width 233 height 20
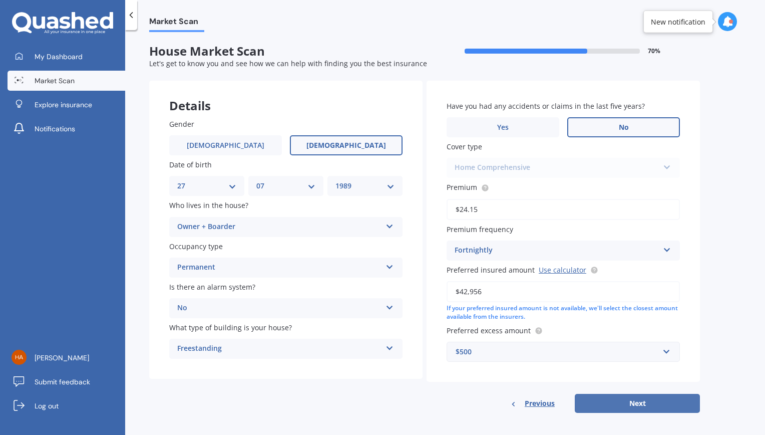
click at [660, 402] on button "Next" at bounding box center [637, 403] width 125 height 19
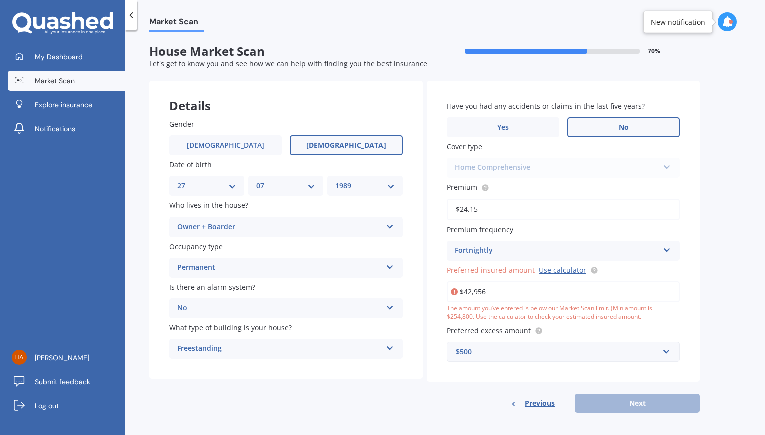
click at [625, 403] on div "Previous Next" at bounding box center [563, 403] width 273 height 19
click at [557, 270] on link "Use calculator" at bounding box center [563, 270] width 48 height 10
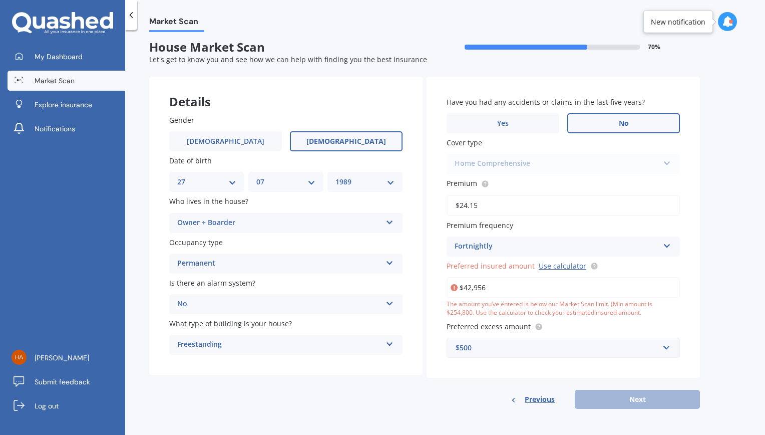
click at [589, 318] on div "Have you had any accidents or claims in the last five years? Yes No Cover type …" at bounding box center [563, 227] width 273 height 301
click at [528, 284] on input "$42,956" at bounding box center [563, 287] width 233 height 21
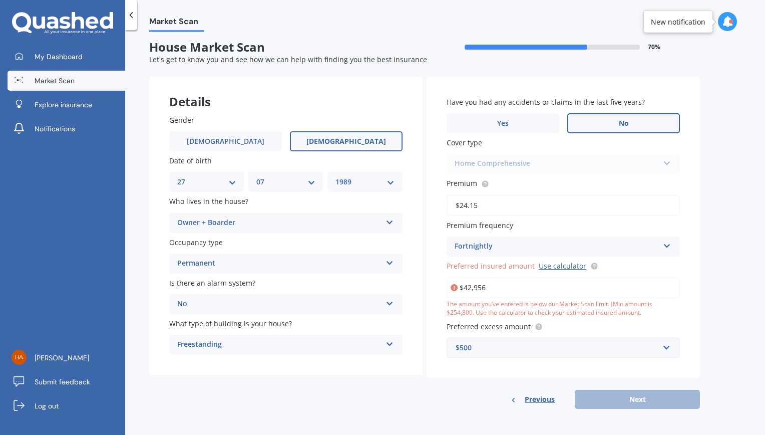
paste input "664,333"
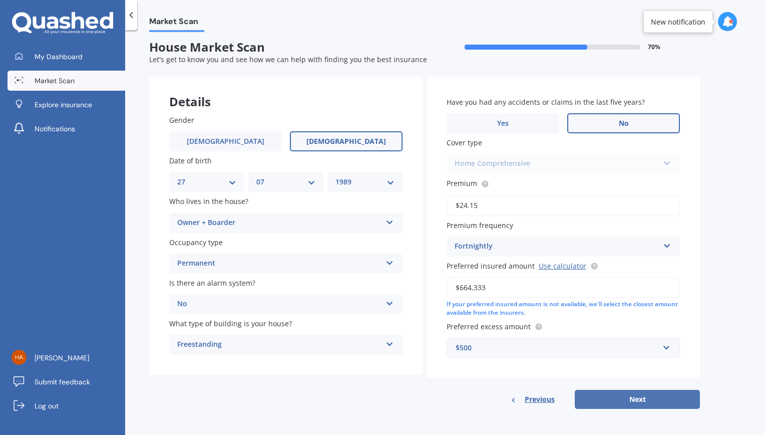
type input "$664,333"
click at [639, 404] on button "Next" at bounding box center [637, 399] width 125 height 19
select select "27"
select select "07"
select select "1989"
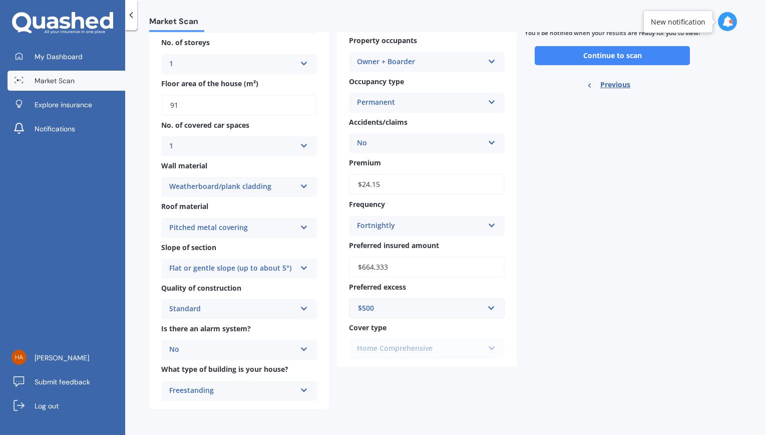
scroll to position [136, 0]
click at [585, 65] on button "Continue to scan" at bounding box center [612, 55] width 155 height 19
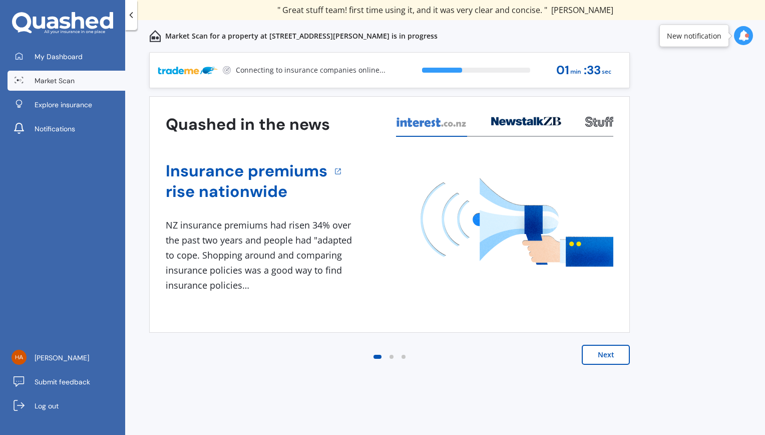
click at [600, 362] on button "Next" at bounding box center [606, 355] width 48 height 20
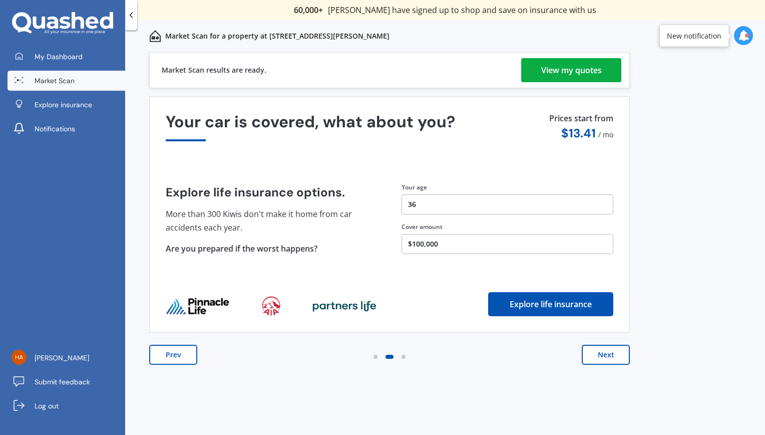
click at [554, 69] on div "View my quotes" at bounding box center [571, 70] width 61 height 24
